Goal: Transaction & Acquisition: Purchase product/service

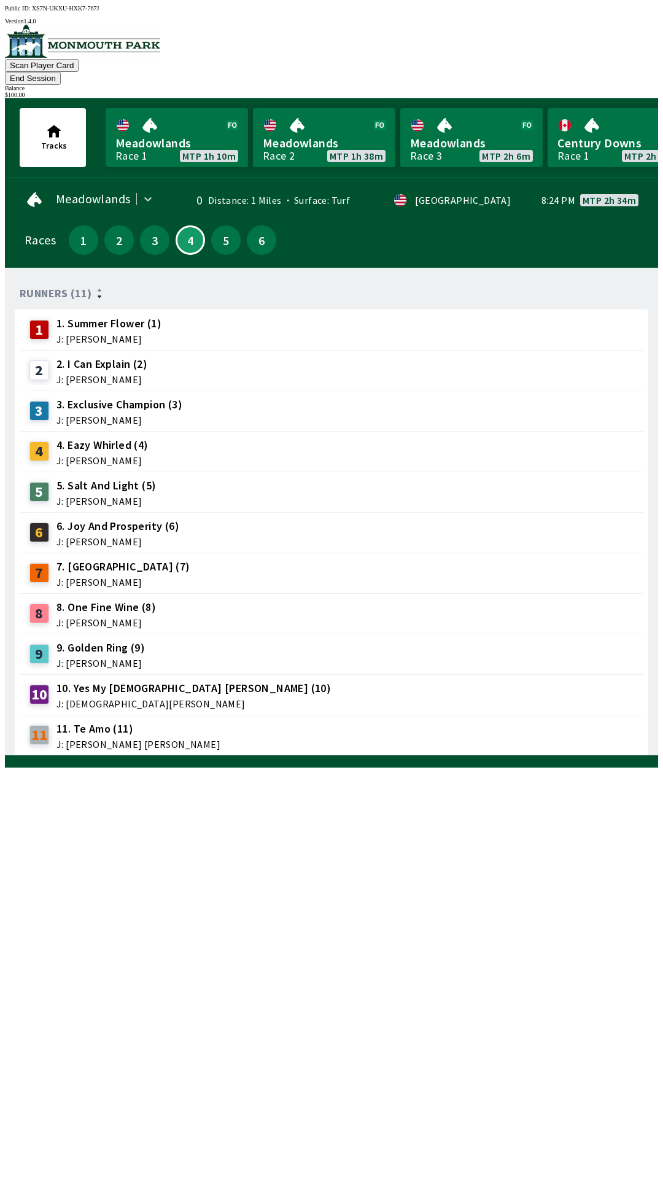
click at [98, 658] on span "J: [PERSON_NAME]" at bounding box center [100, 663] width 88 height 10
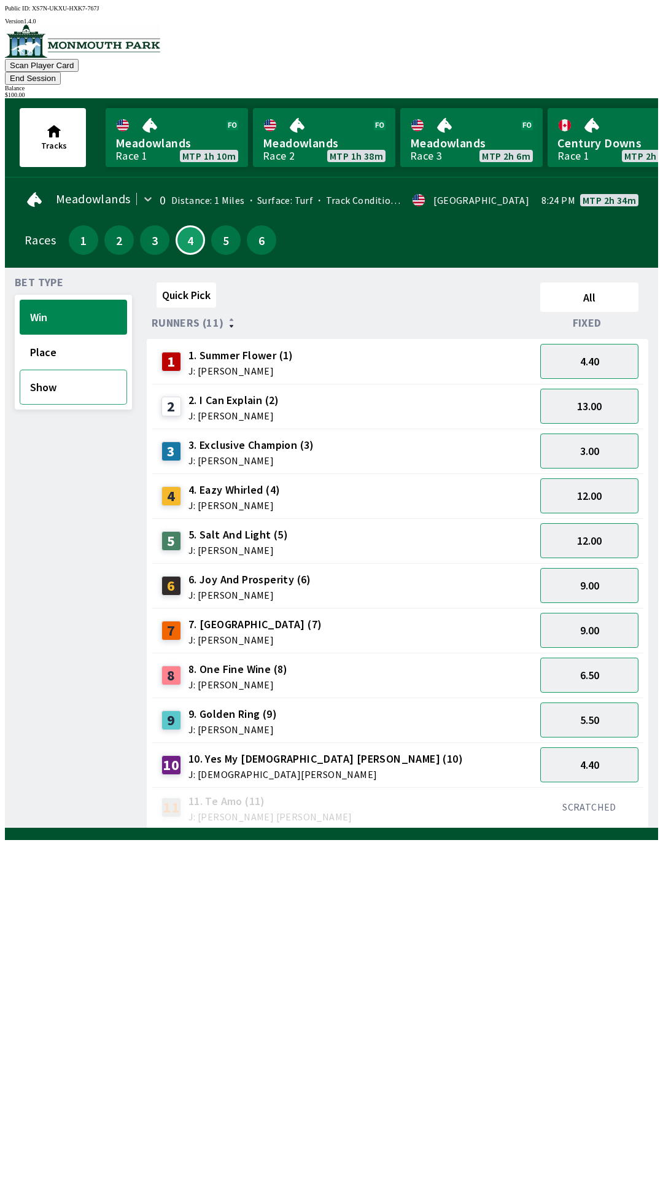
click at [66, 379] on button "Show" at bounding box center [73, 387] width 107 height 35
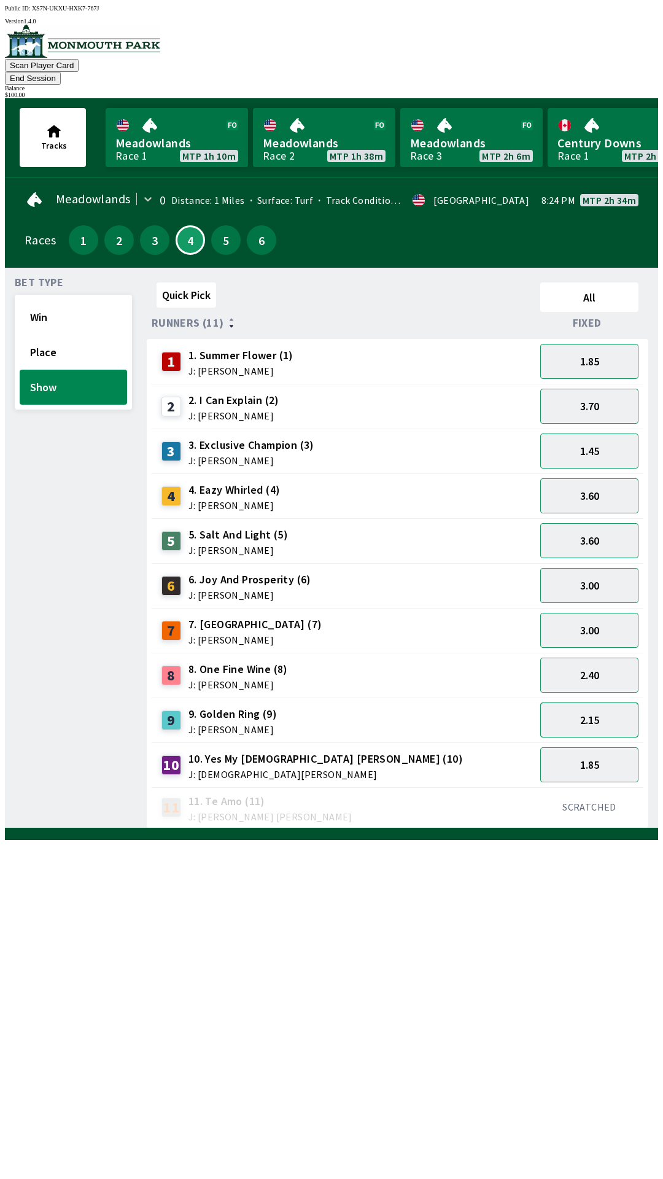
click at [586, 702] on button "2.15" at bounding box center [589, 719] width 98 height 35
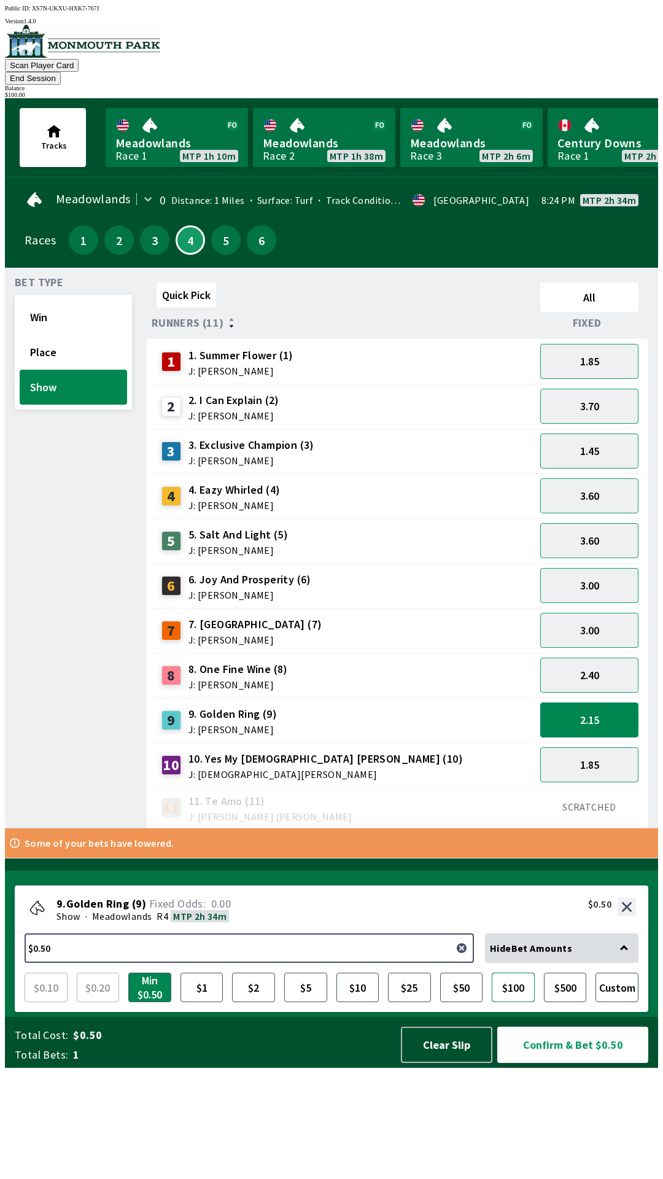
click at [516, 1002] on button "$100" at bounding box center [513, 986] width 43 height 29
click at [550, 1063] on button "Confirm & Bet $100.00" at bounding box center [572, 1044] width 151 height 36
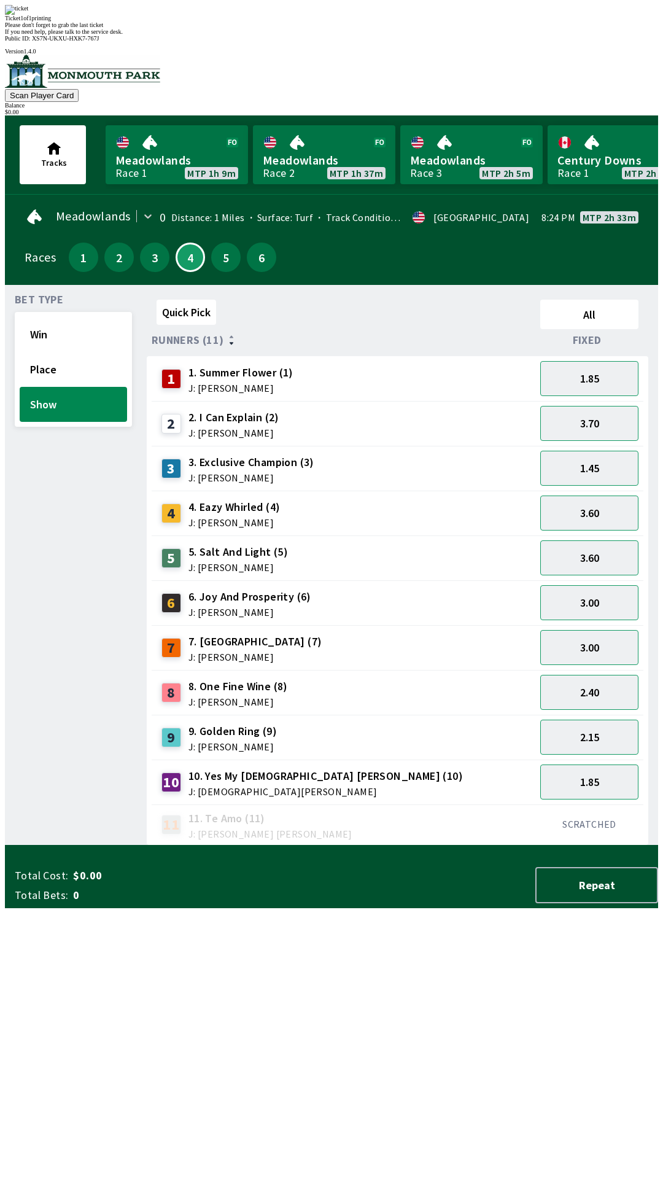
click at [414, 845] on div "Quick Pick All Runners (11) Fixed 1 1. Summer Flower (1) J: [PERSON_NAME] 1.85 …" at bounding box center [402, 570] width 511 height 551
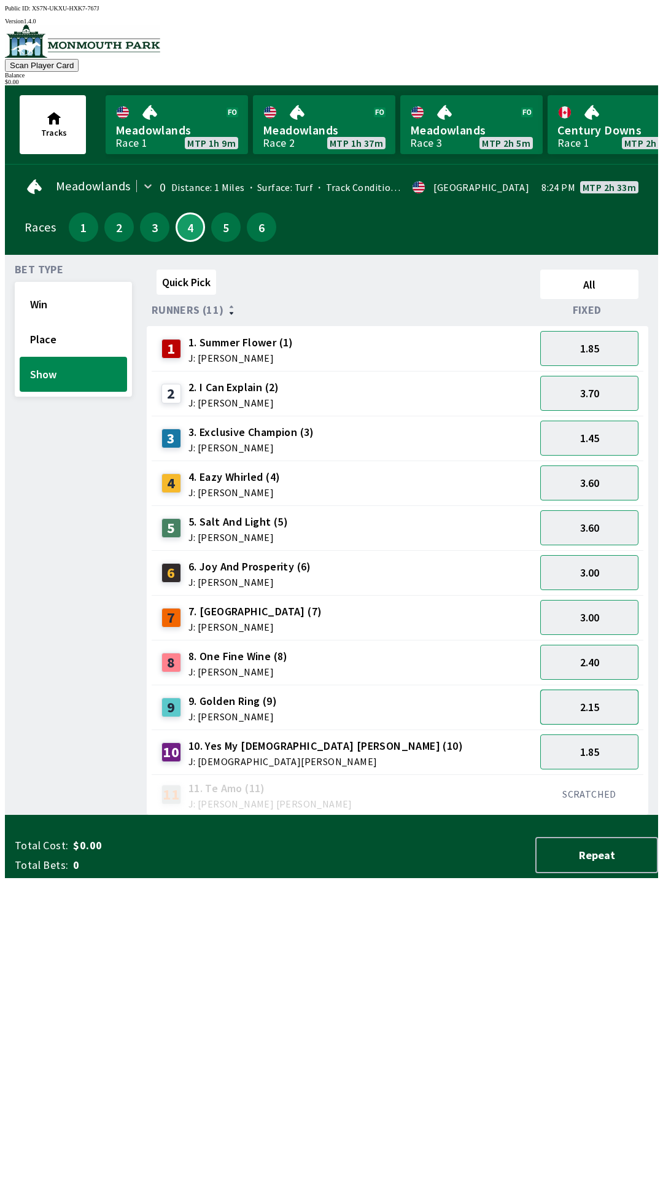
click at [604, 699] on button "2.15" at bounding box center [589, 706] width 98 height 35
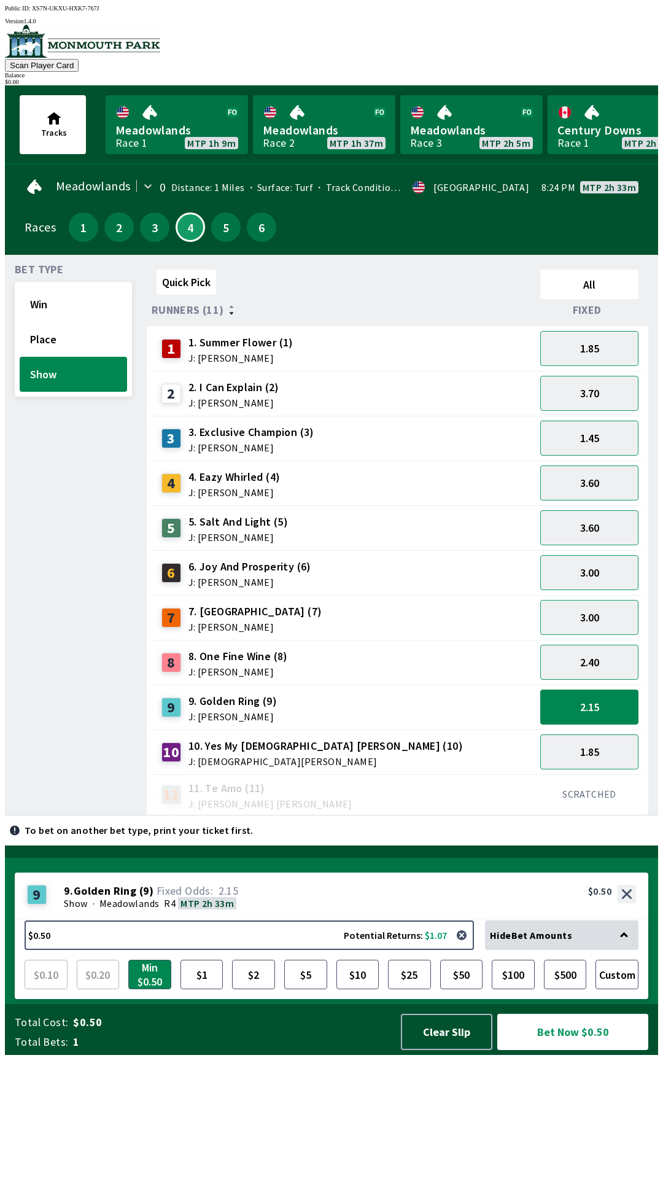
click at [485, 815] on div "Quick Pick All Runners (11) Fixed 1 1. Summer Flower (1) J: [PERSON_NAME] 1.85 …" at bounding box center [402, 540] width 511 height 551
click at [518, 815] on div "Quick Pick All Runners (11) Fixed 1 1. Summer Flower (1) J: [PERSON_NAME] 1.85 …" at bounding box center [402, 540] width 511 height 551
click at [61, 348] on button "Place" at bounding box center [73, 339] width 107 height 35
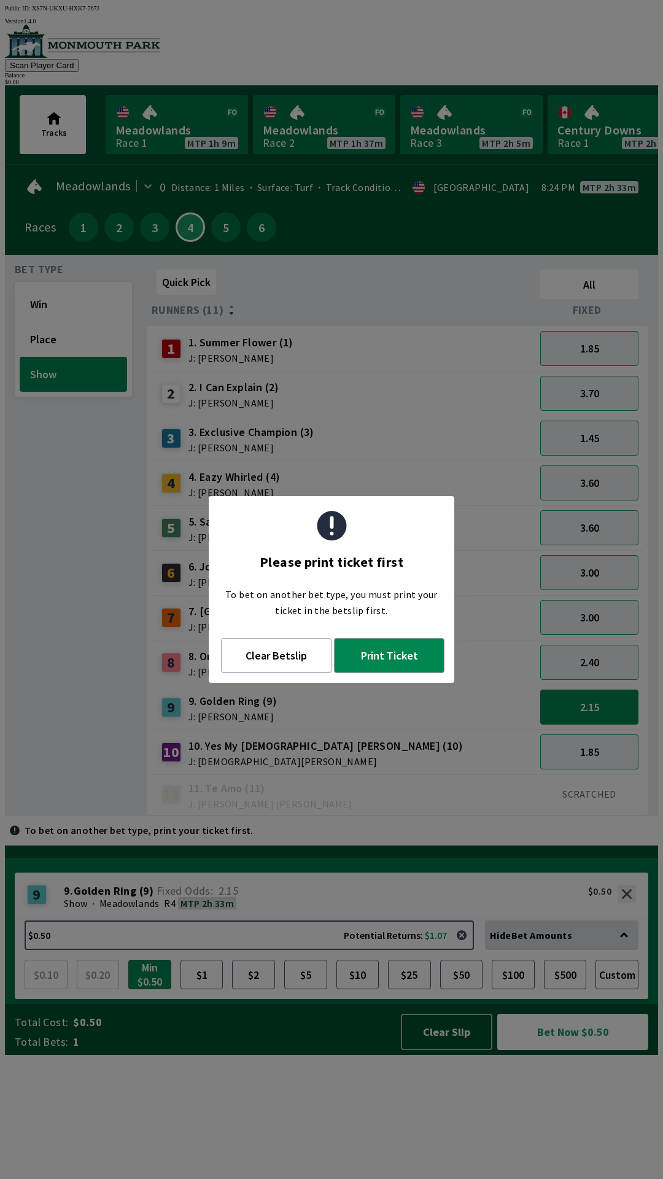
click at [351, 815] on div "Quick Pick All Runners (11) Fixed 1 1. Summer Flower (1) J: [PERSON_NAME] 1.85 …" at bounding box center [402, 540] width 511 height 551
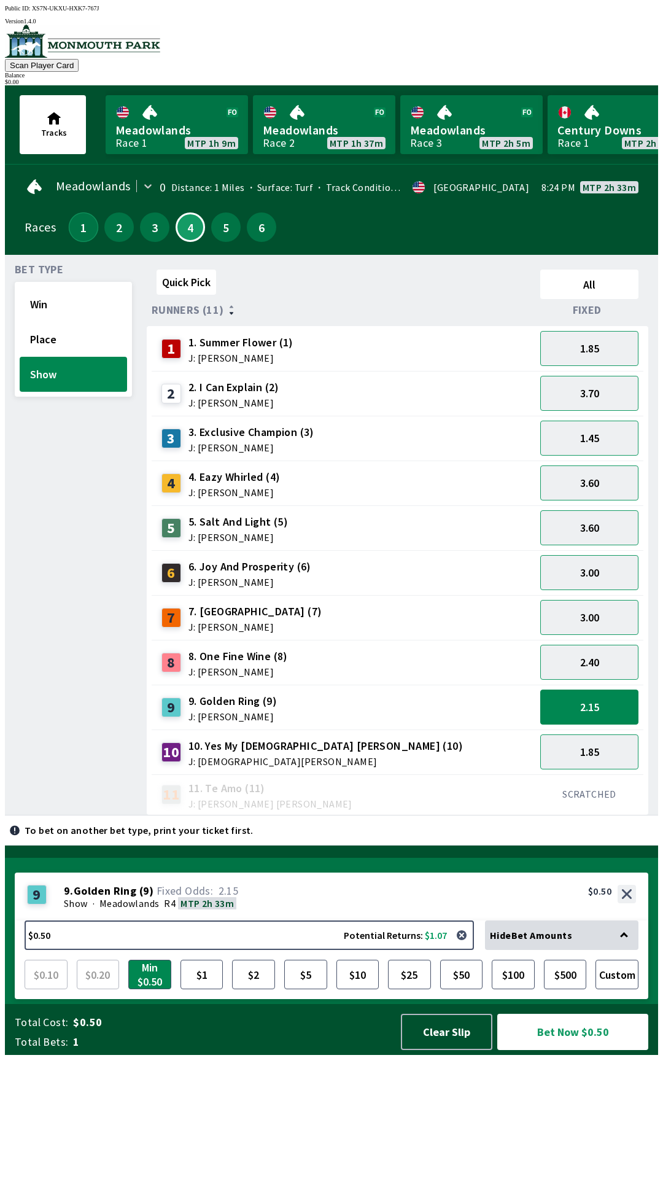
click at [74, 231] on button "1" at bounding box center [83, 226] width 29 height 29
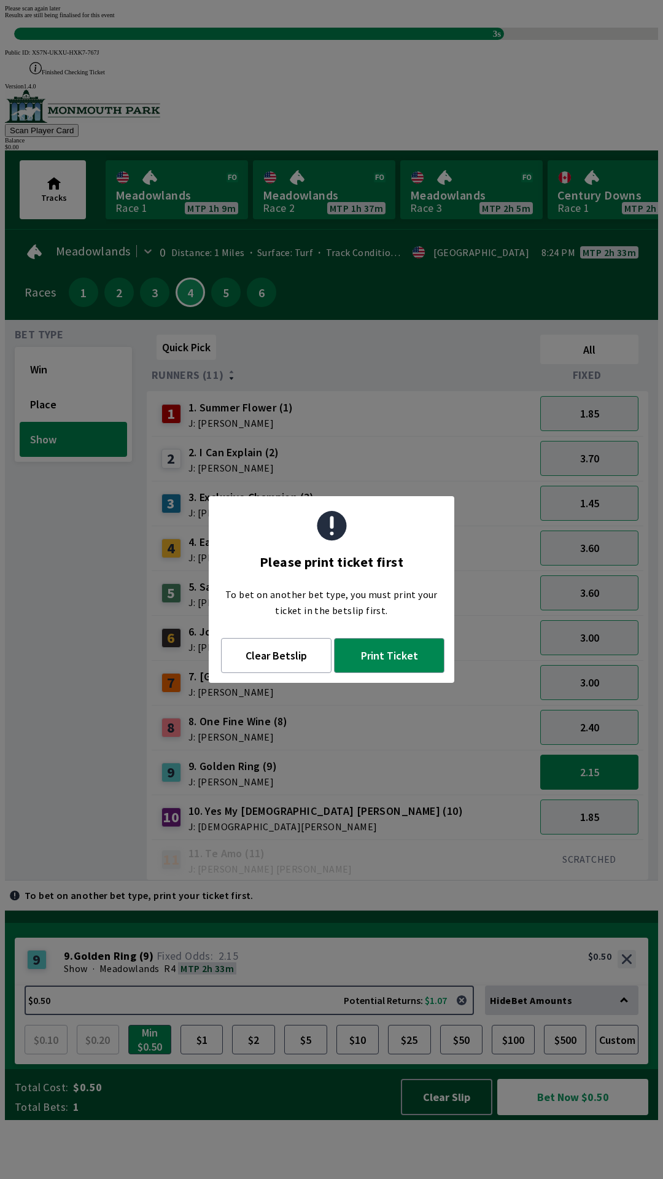
click at [472, 880] on div "Quick Pick All Runners (11) Fixed 1 1. Summer Flower (1) J: [PERSON_NAME] 1.85 …" at bounding box center [402, 605] width 511 height 551
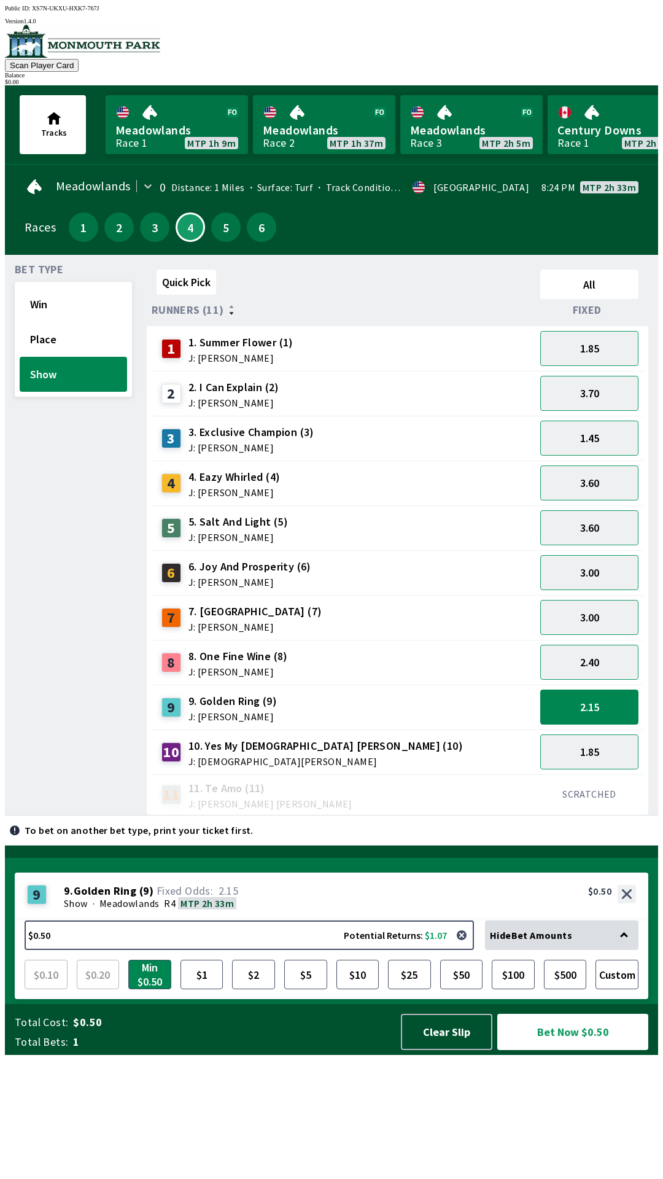
click at [453, 815] on div "Quick Pick All Runners (11) Fixed 1 1. Summer Flower (1) J: [PERSON_NAME] 1.85 …" at bounding box center [402, 540] width 511 height 551
click at [447, 1050] on button "Clear Slip" at bounding box center [446, 1031] width 91 height 36
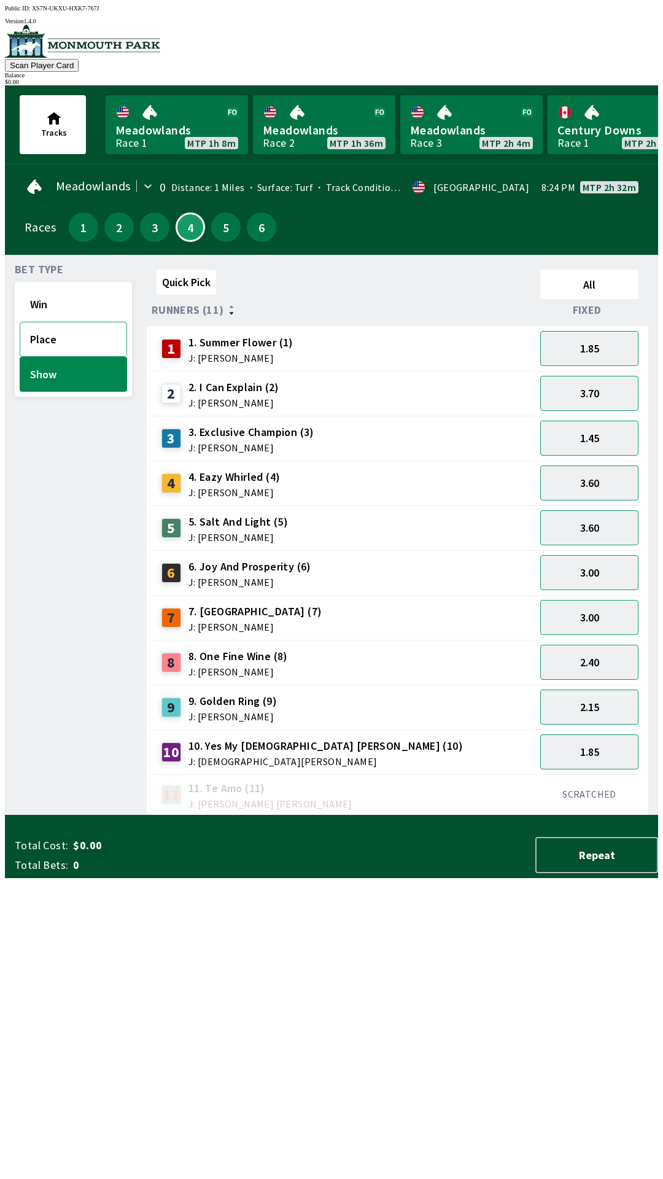
click at [53, 338] on button "Place" at bounding box center [73, 339] width 107 height 35
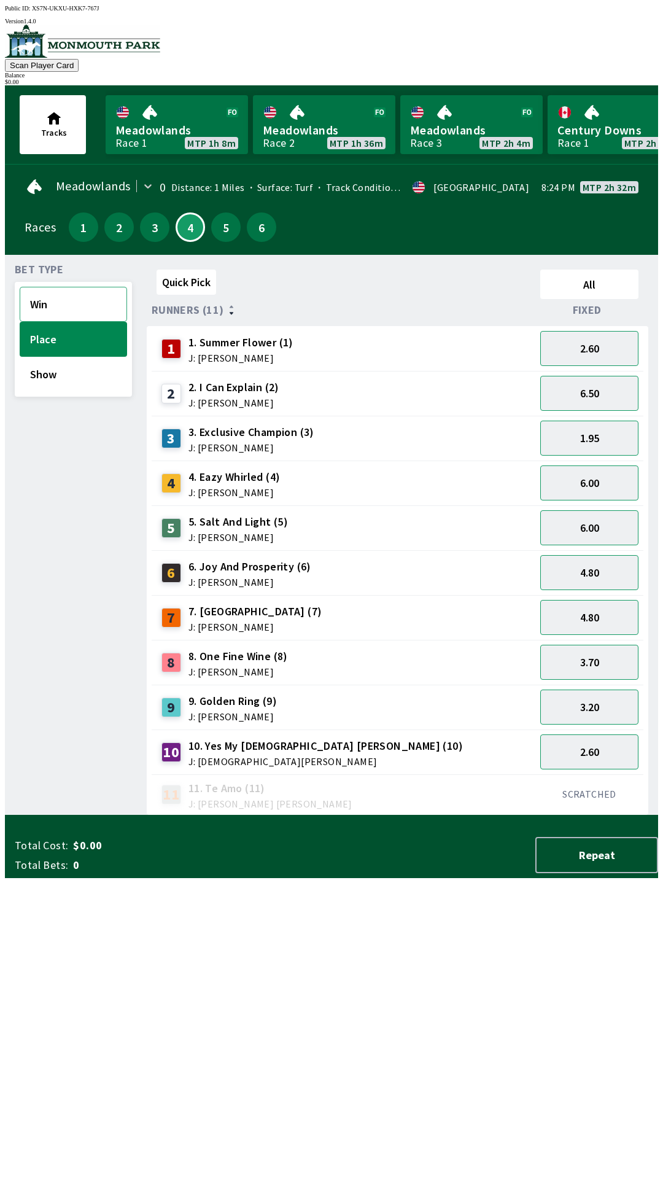
click at [45, 306] on button "Win" at bounding box center [73, 304] width 107 height 35
